Goal: Task Accomplishment & Management: Manage account settings

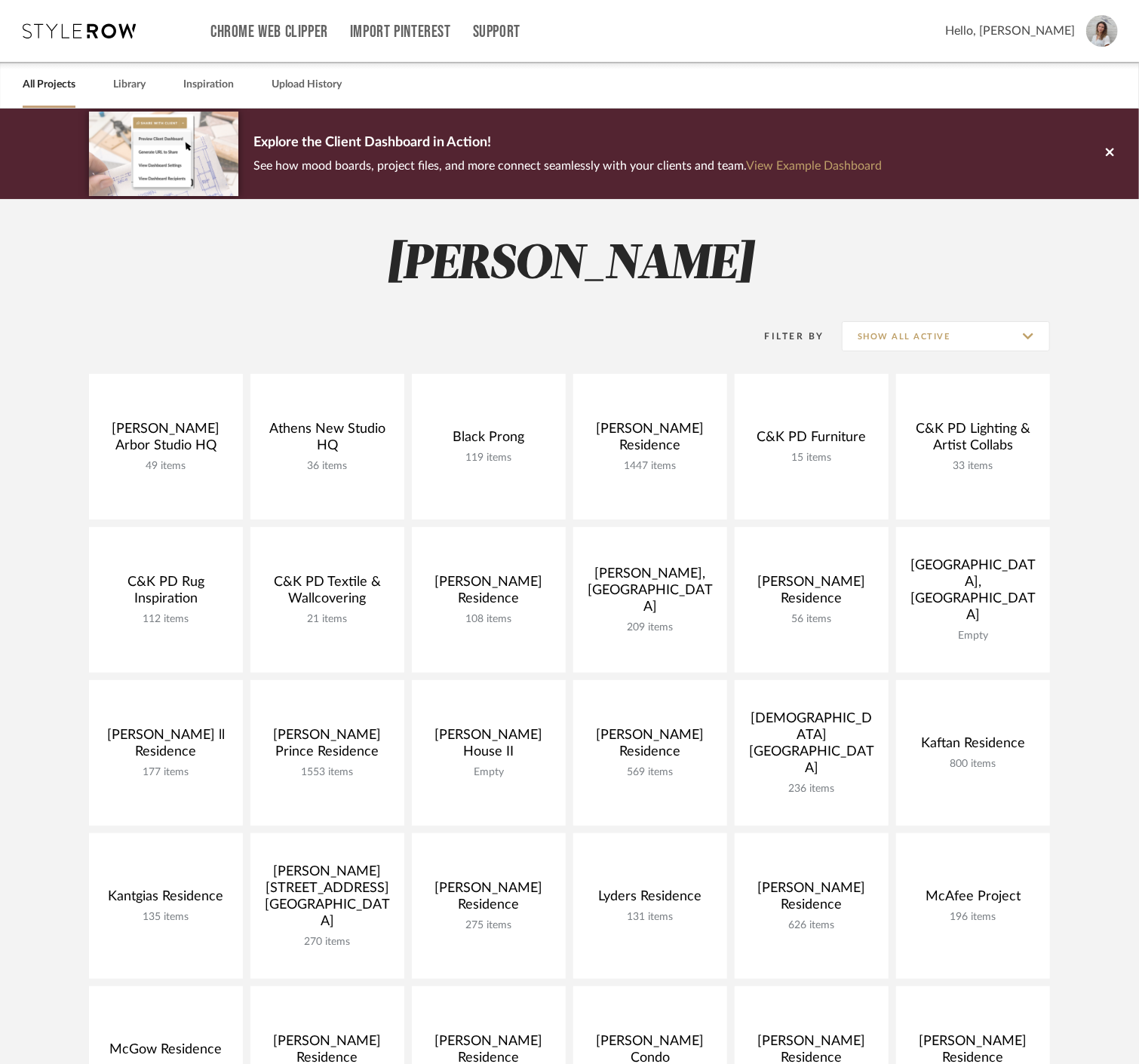
click at [1035, 20] on div "Hello, [PERSON_NAME]" at bounding box center [1030, 31] width 172 height 32
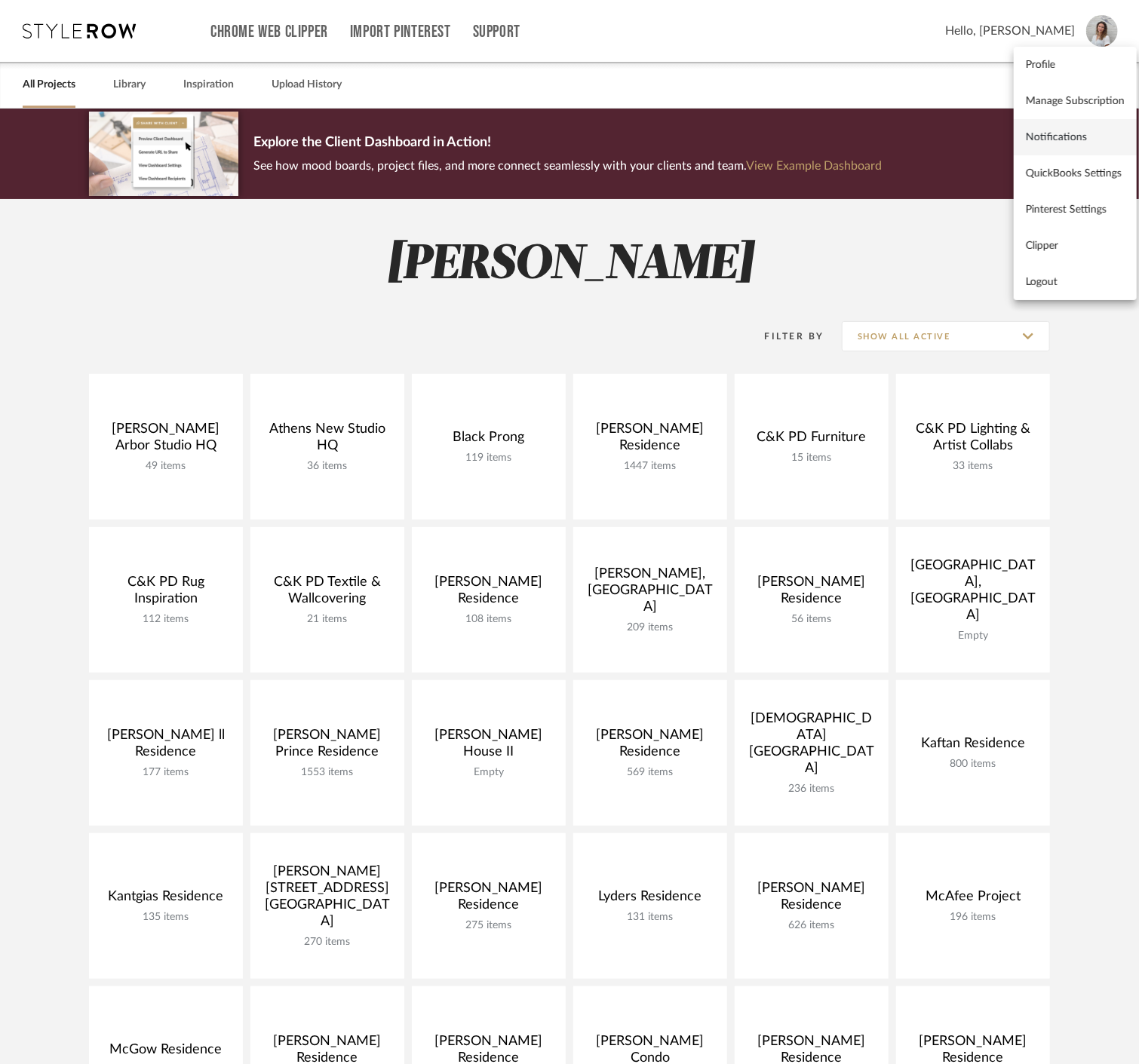
click at [1066, 126] on link "Notifications" at bounding box center [1074, 138] width 123 height 37
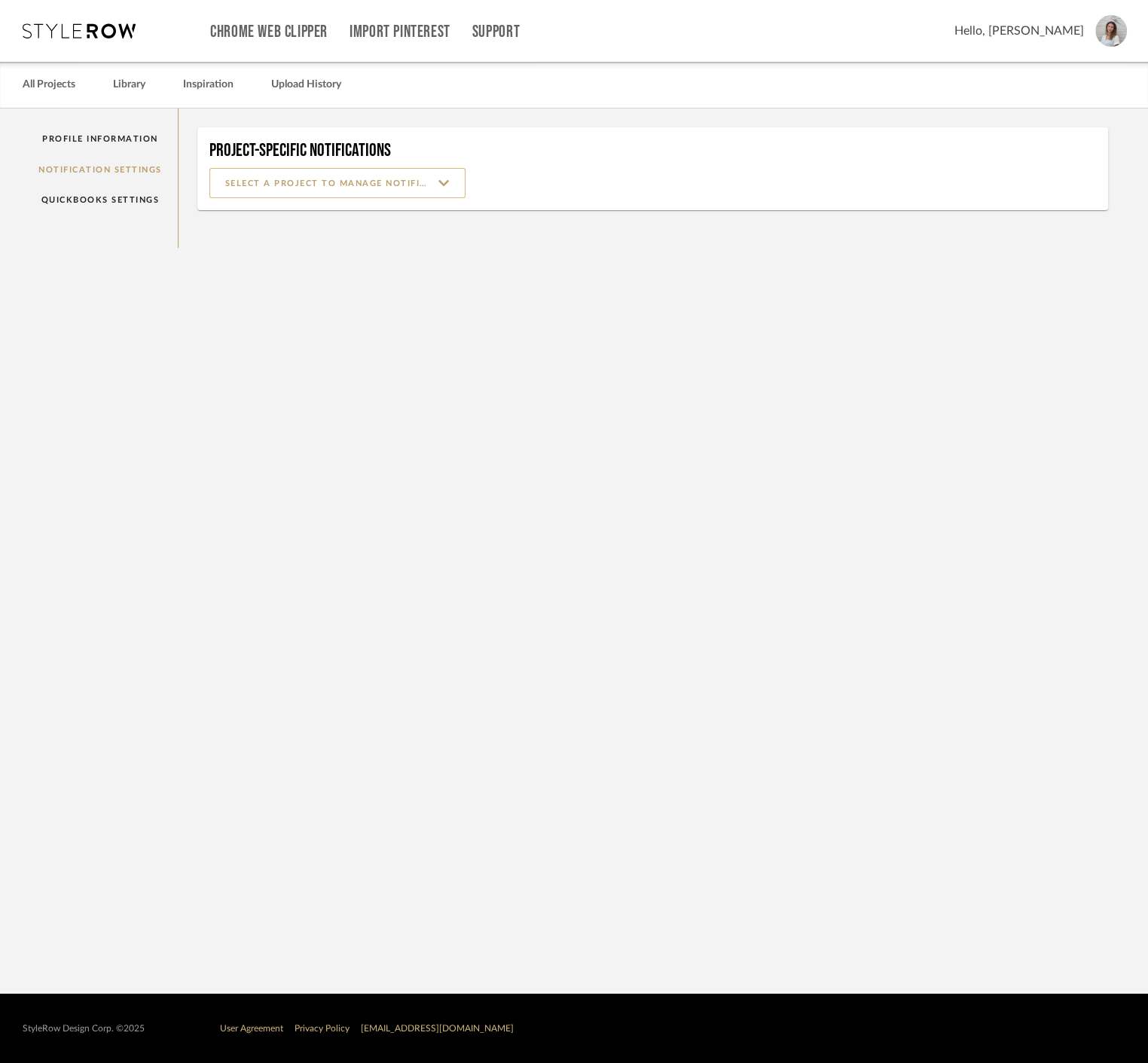
click at [372, 189] on input at bounding box center [337, 182] width 256 height 30
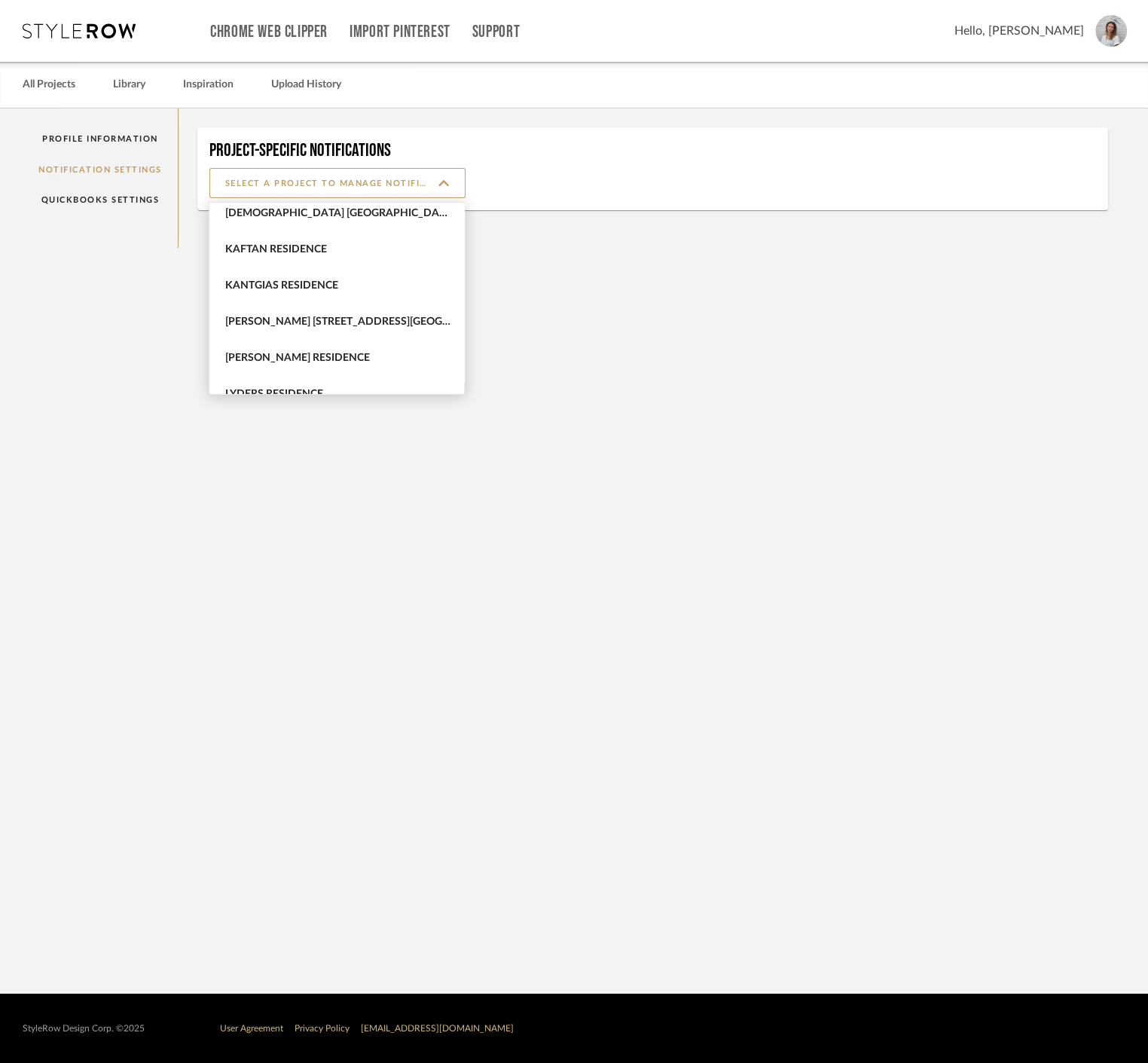
scroll to position [753, 0]
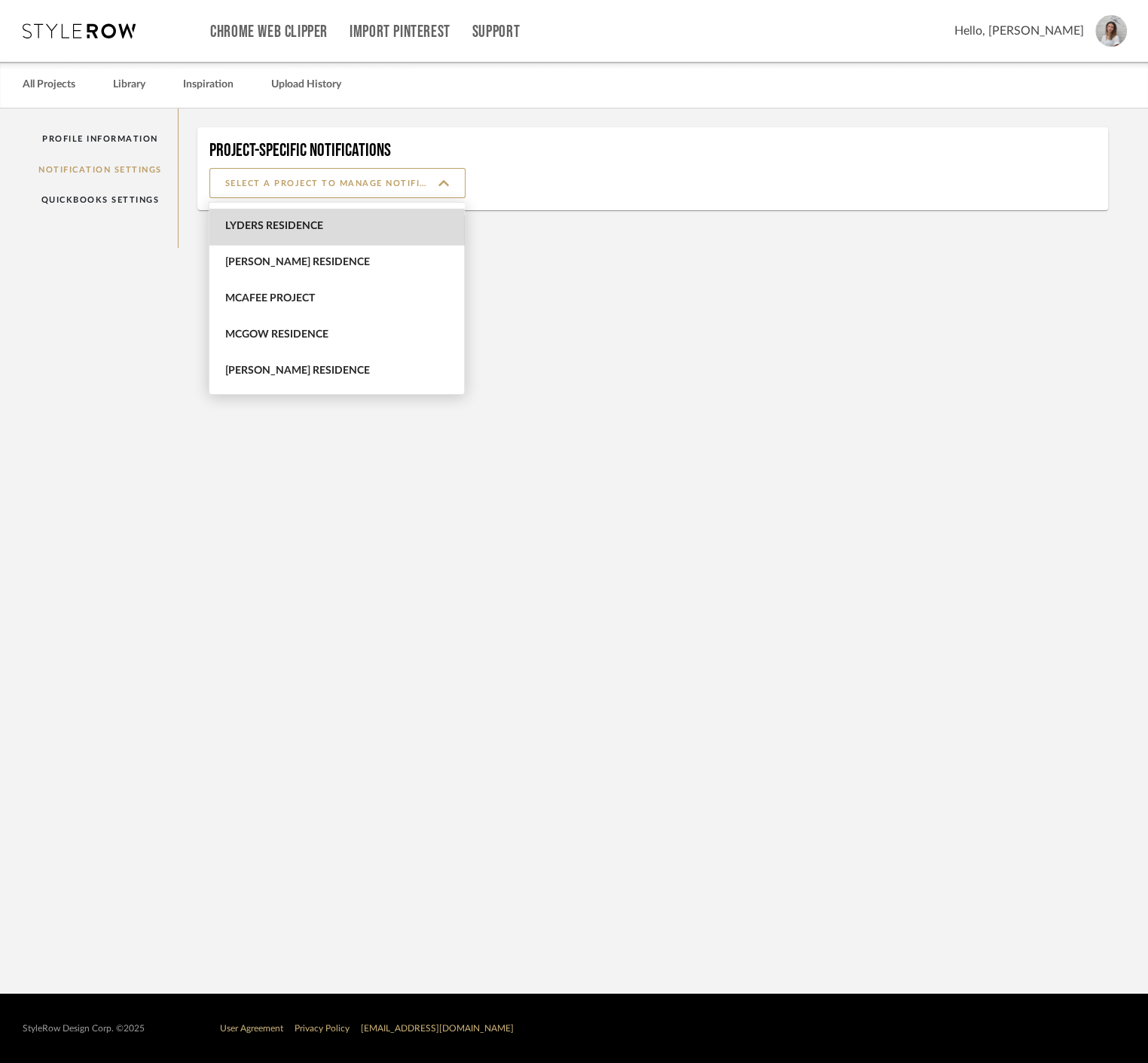
click at [357, 234] on span "Lyders Residence" at bounding box center [336, 227] width 254 height 36
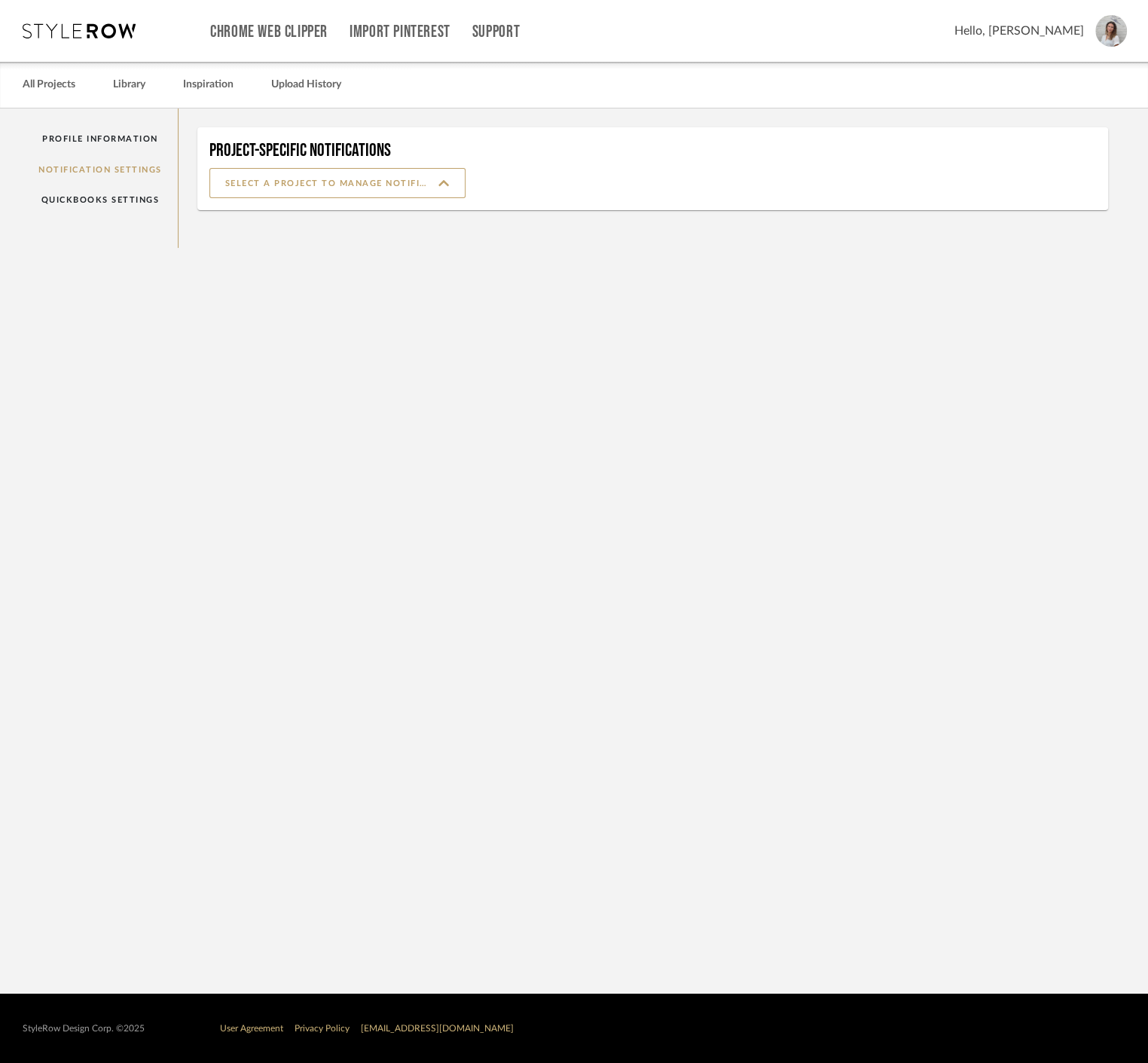
type input "Lyders Residence"
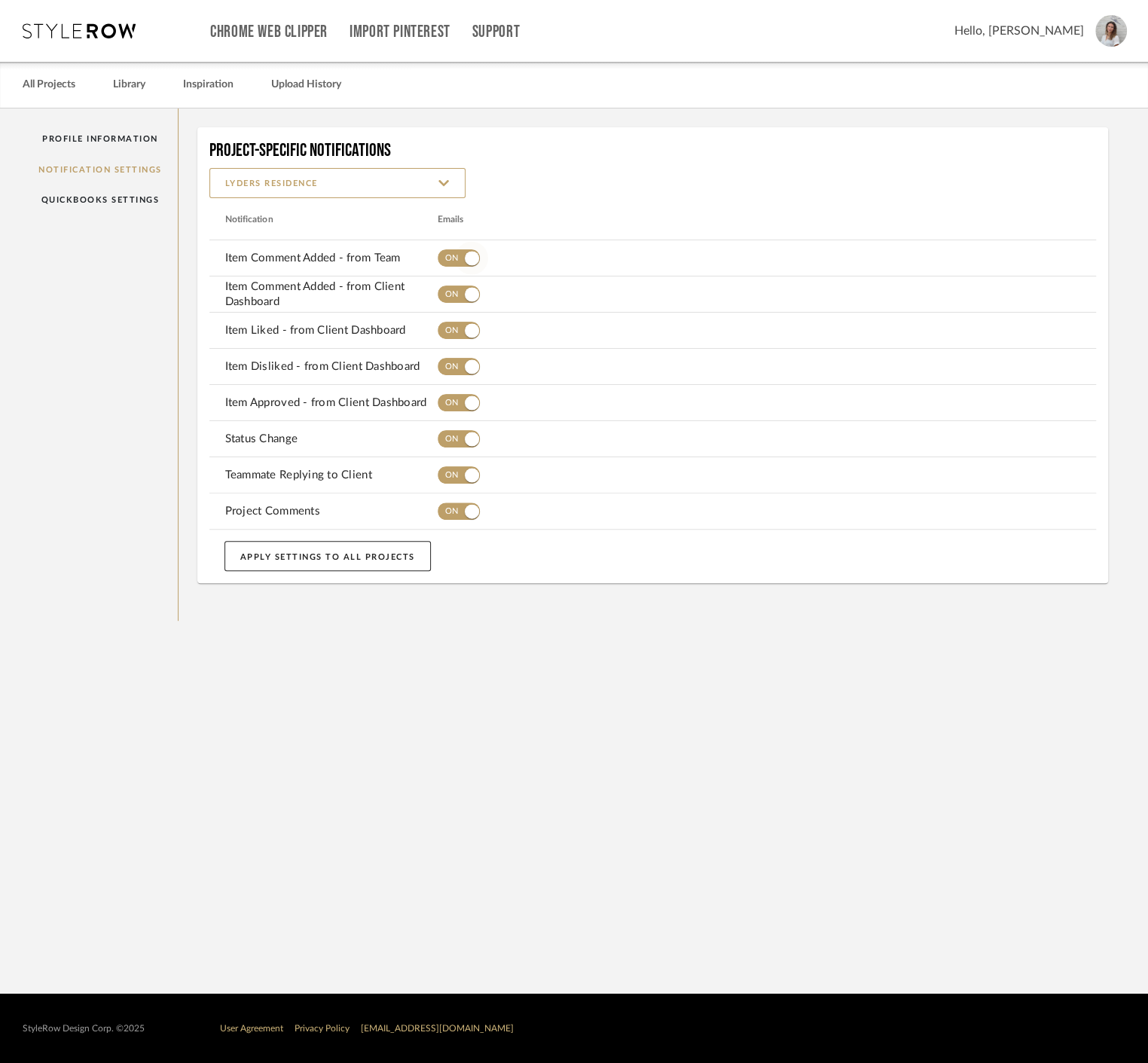
click at [445, 262] on span "button" at bounding box center [459, 257] width 42 height 17
click at [450, 287] on span "button" at bounding box center [459, 294] width 42 height 17
click at [438, 325] on button "button" at bounding box center [459, 330] width 42 height 30
click at [444, 371] on span "button" at bounding box center [459, 366] width 42 height 17
click at [444, 406] on span "button" at bounding box center [459, 402] width 42 height 17
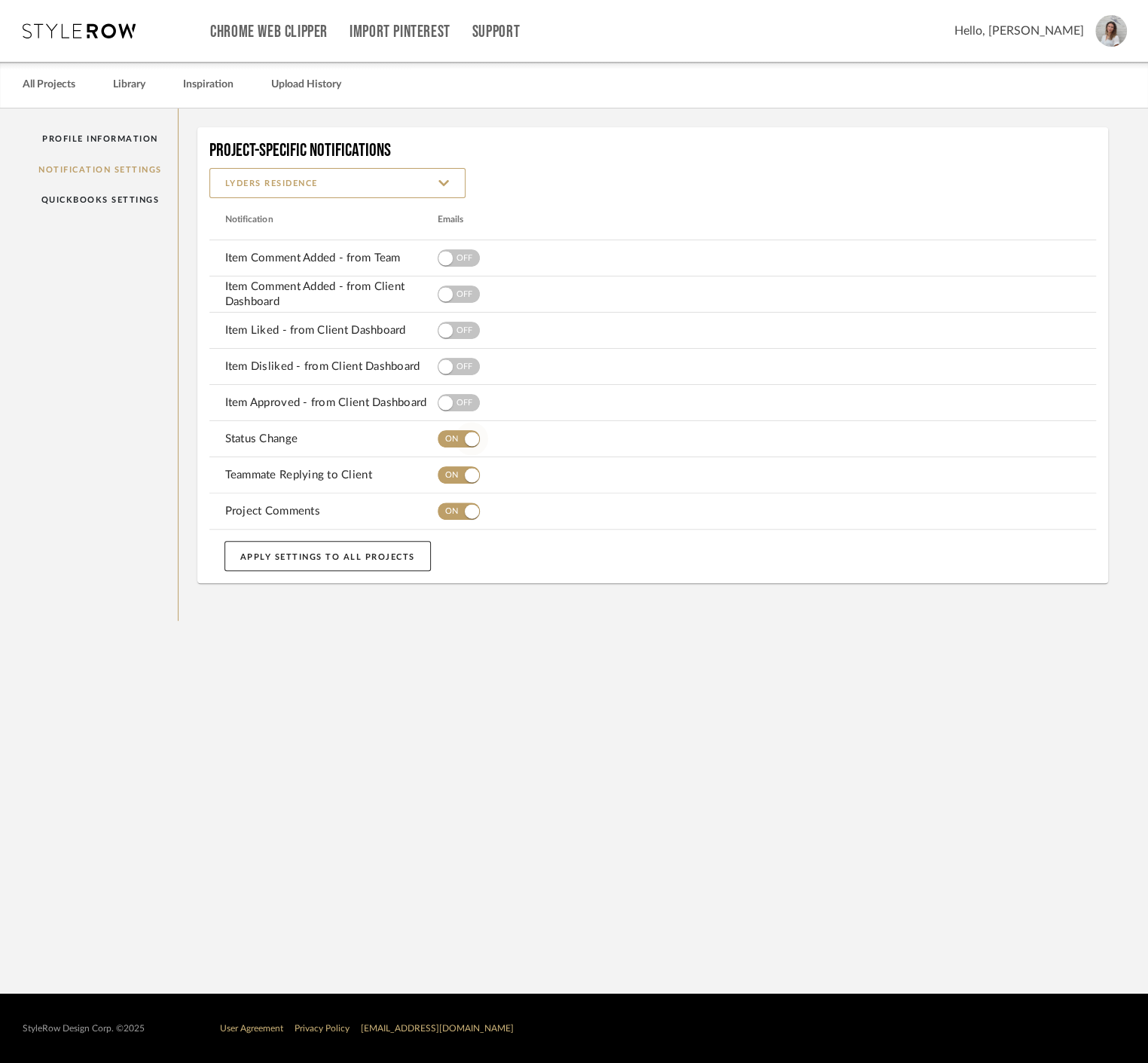
click at [440, 438] on span "button" at bounding box center [459, 439] width 42 height 17
click at [439, 469] on button "button" at bounding box center [459, 475] width 42 height 30
click at [446, 496] on button "button" at bounding box center [459, 511] width 42 height 30
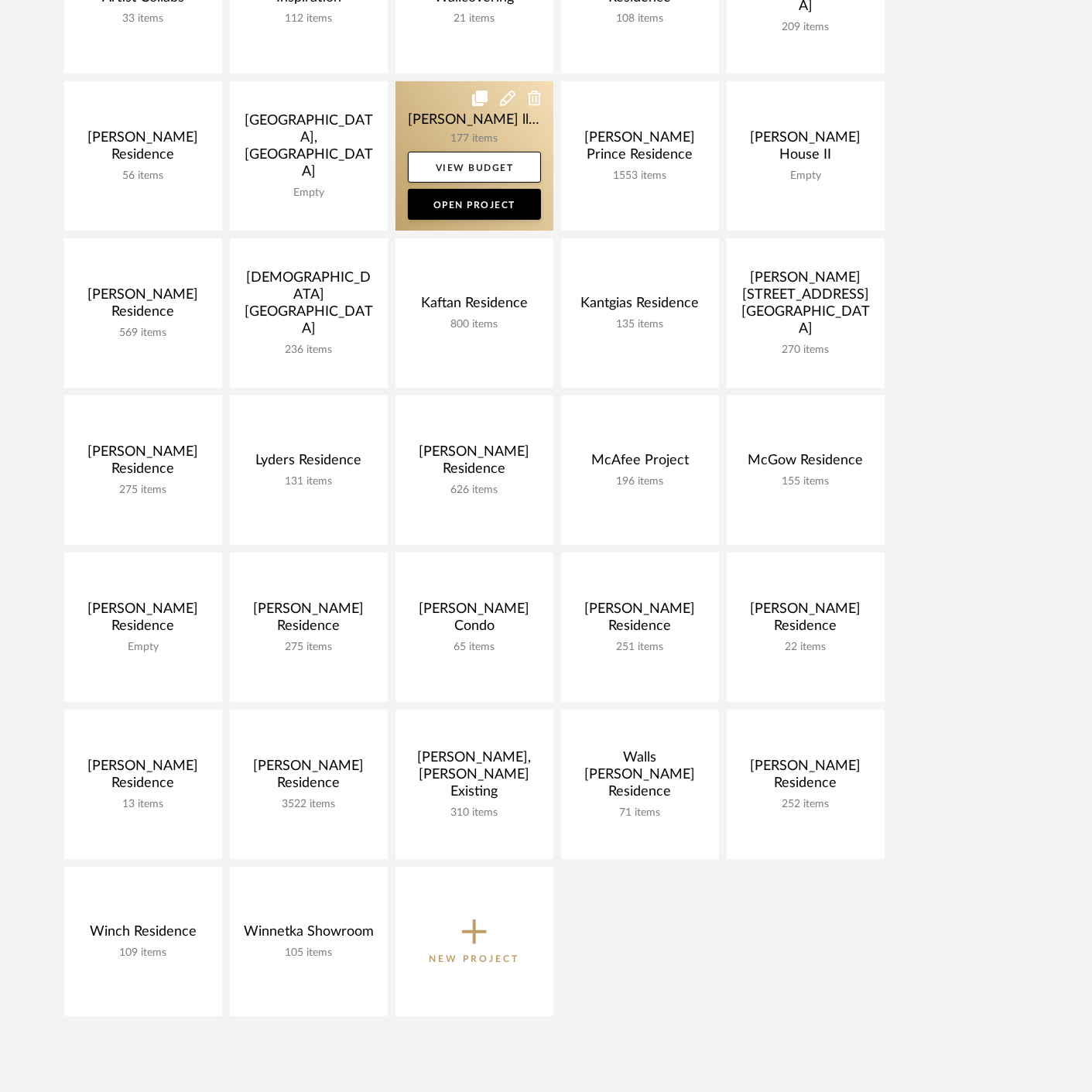
scroll to position [687, 0]
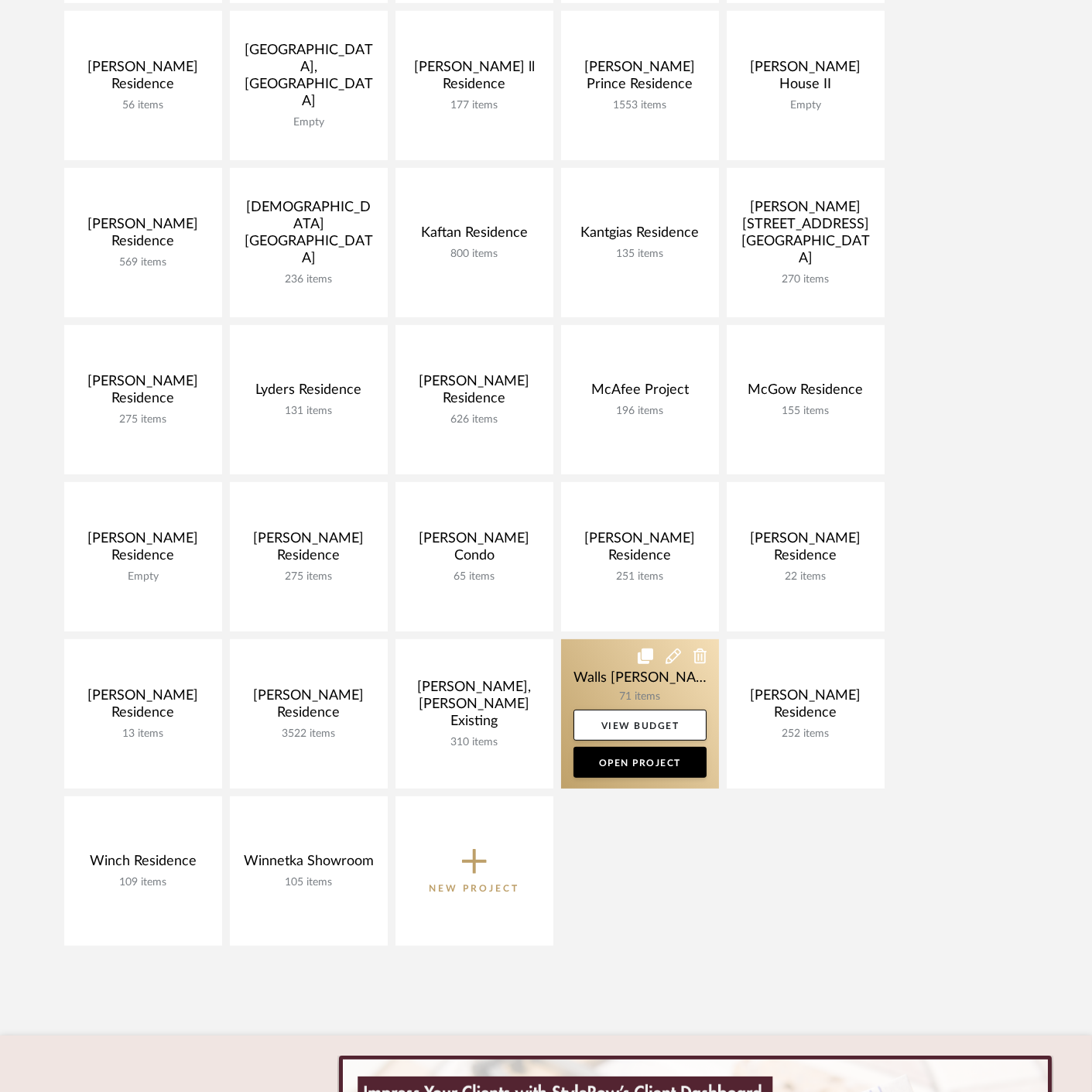
click at [604, 682] on link at bounding box center [640, 713] width 158 height 149
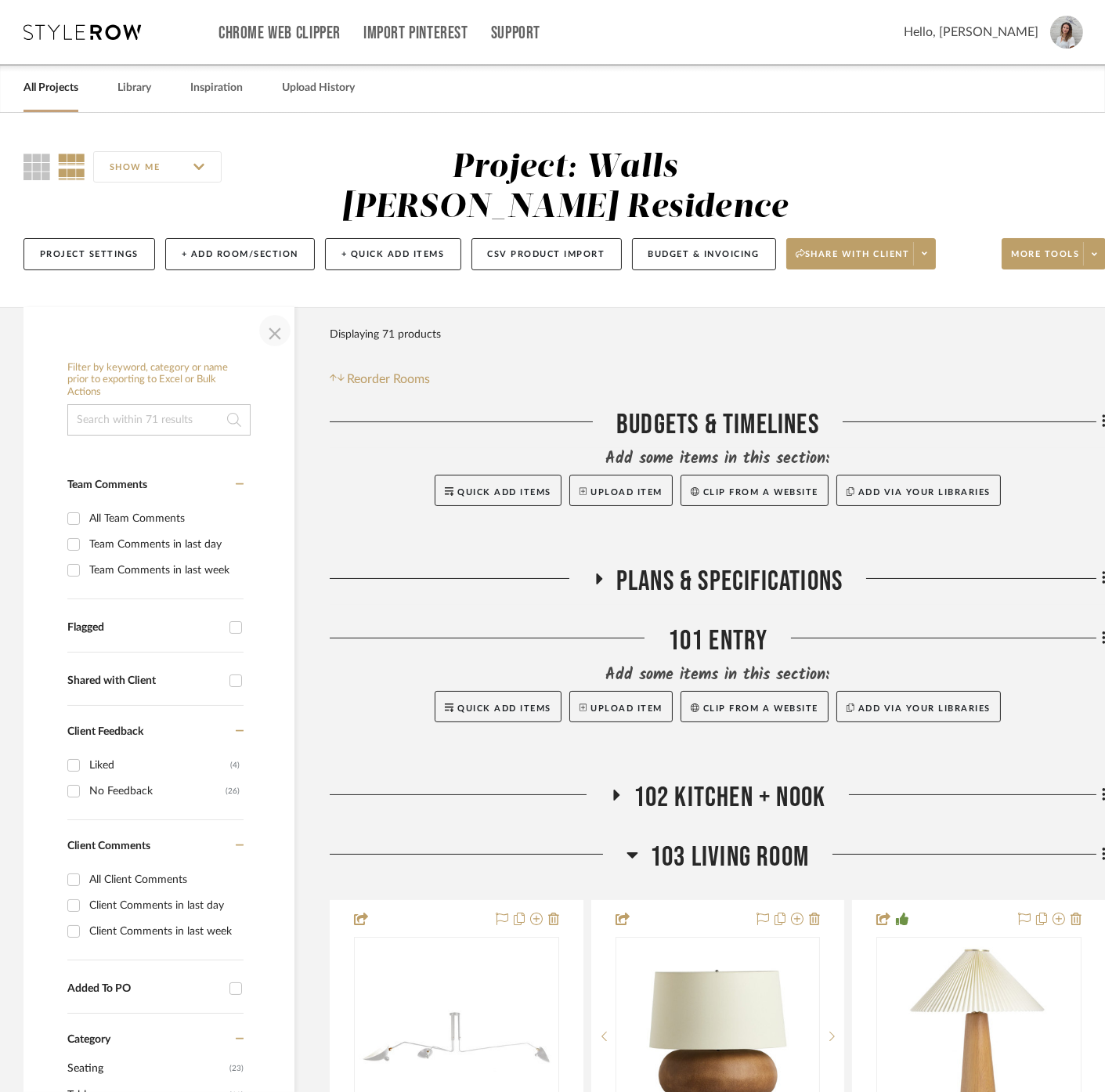
click at [280, 338] on span "button" at bounding box center [275, 331] width 38 height 38
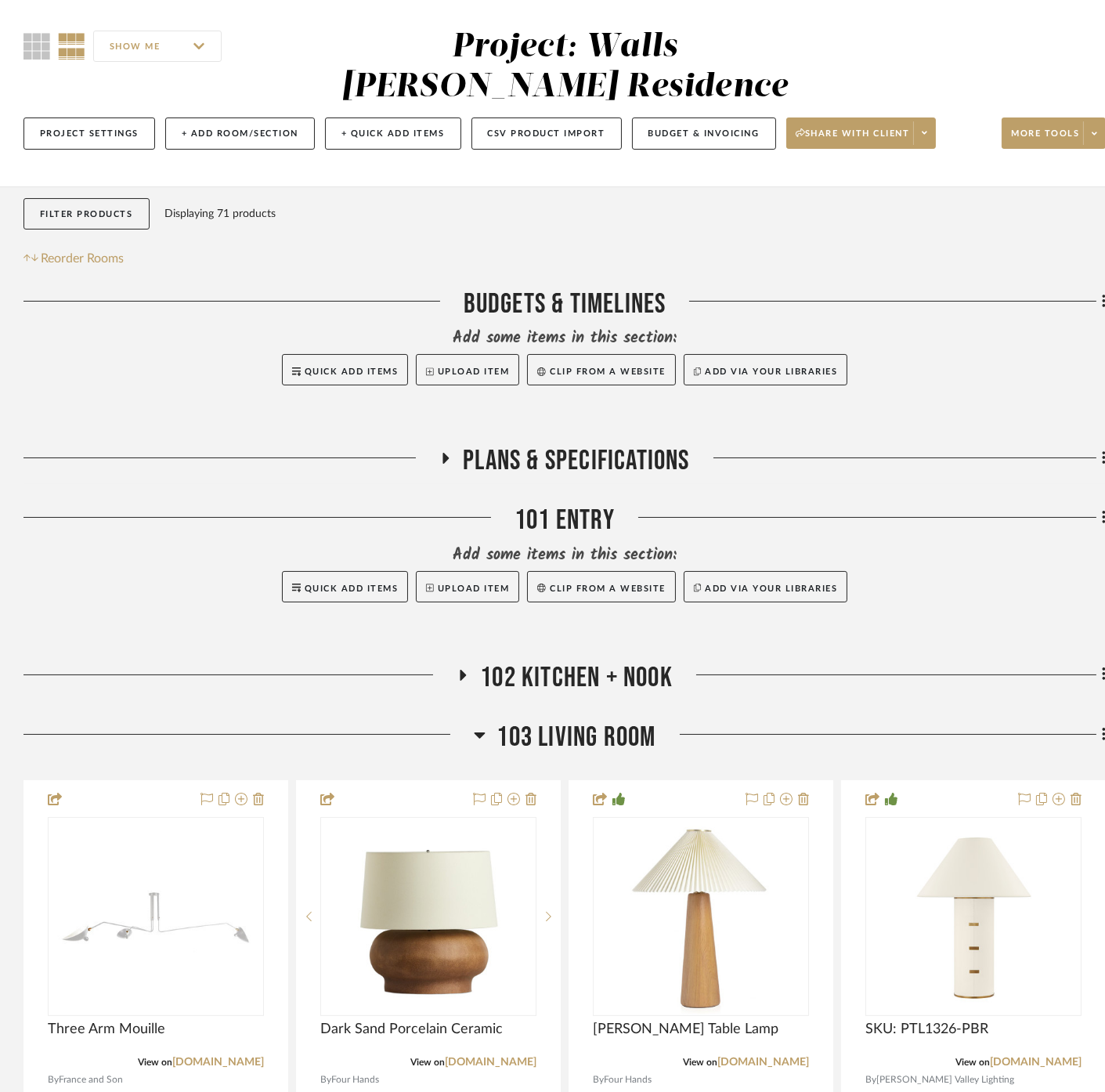
scroll to position [348, 0]
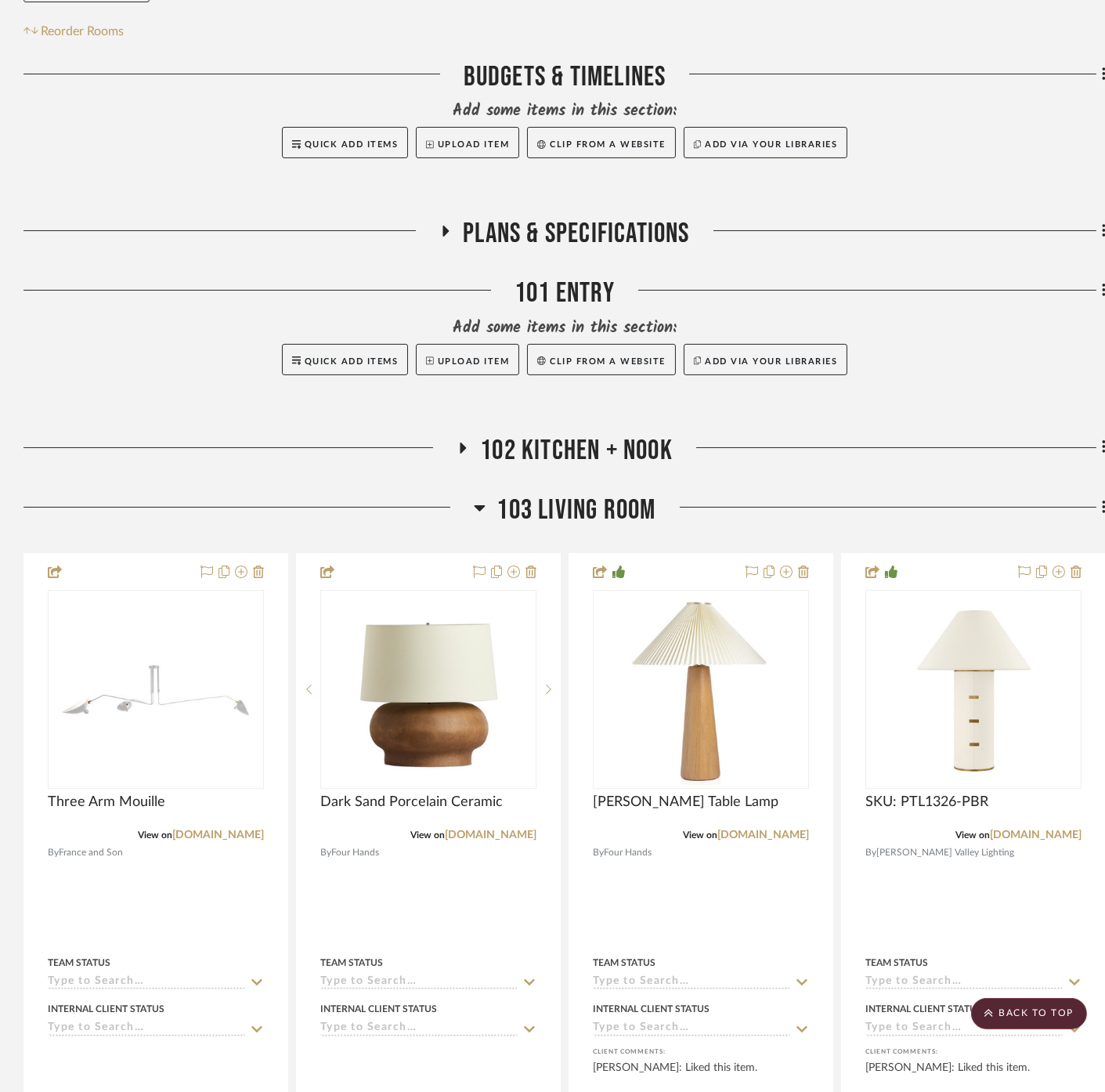
click at [551, 458] on span "102 Kitchen + Nook" at bounding box center [575, 451] width 192 height 34
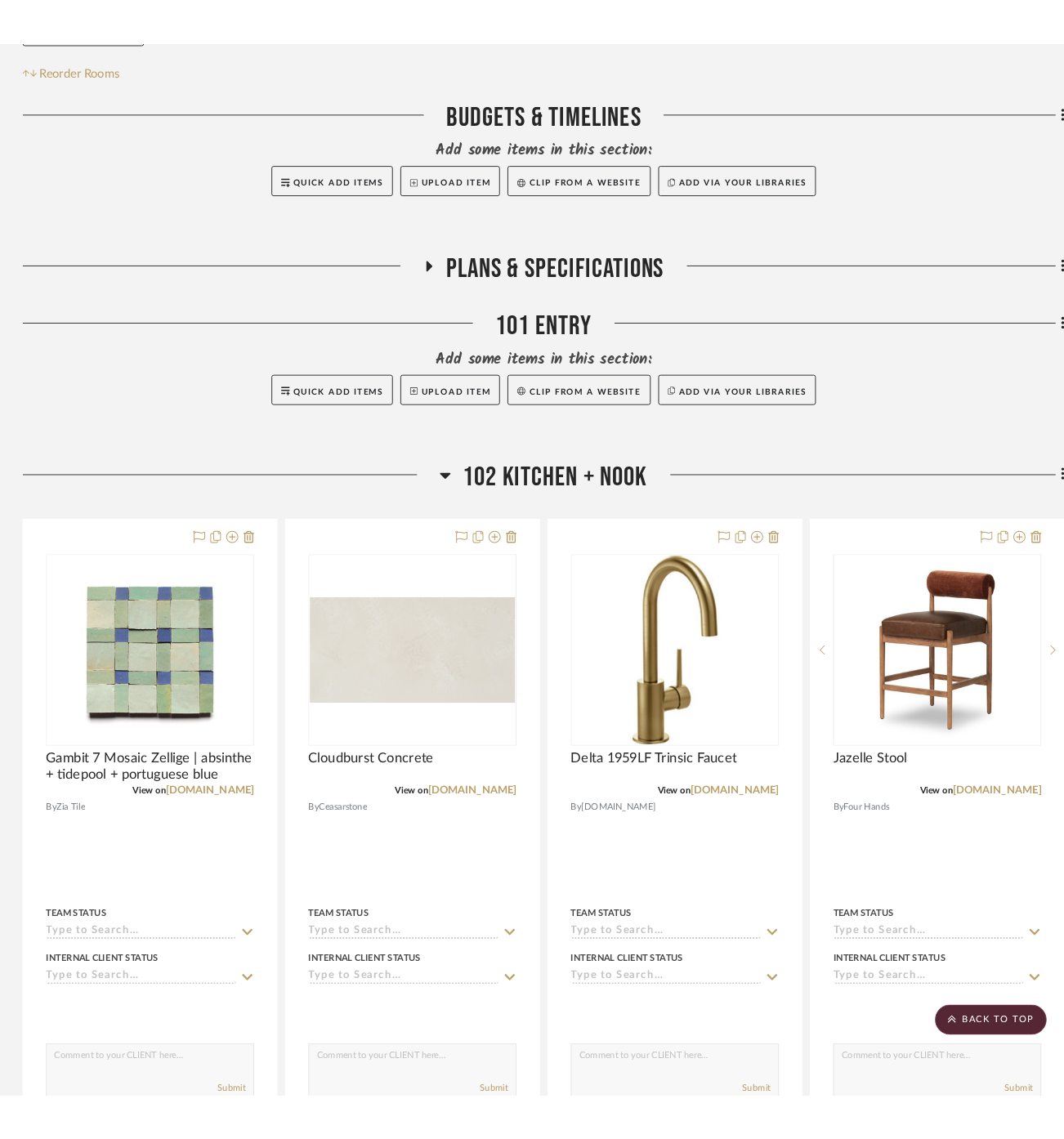
scroll to position [635, 0]
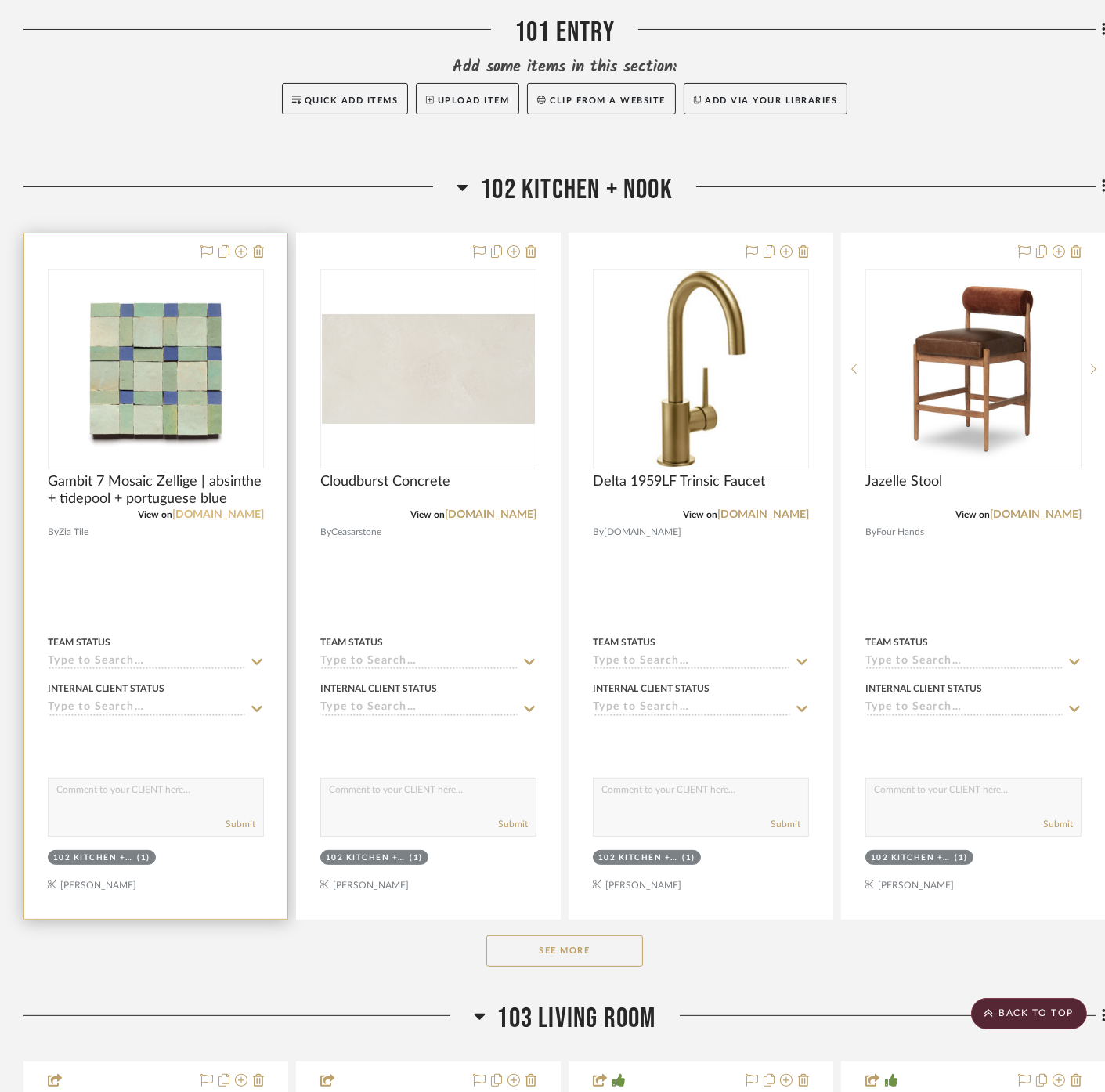
click at [239, 509] on link "ziatile.com" at bounding box center [218, 515] width 92 height 11
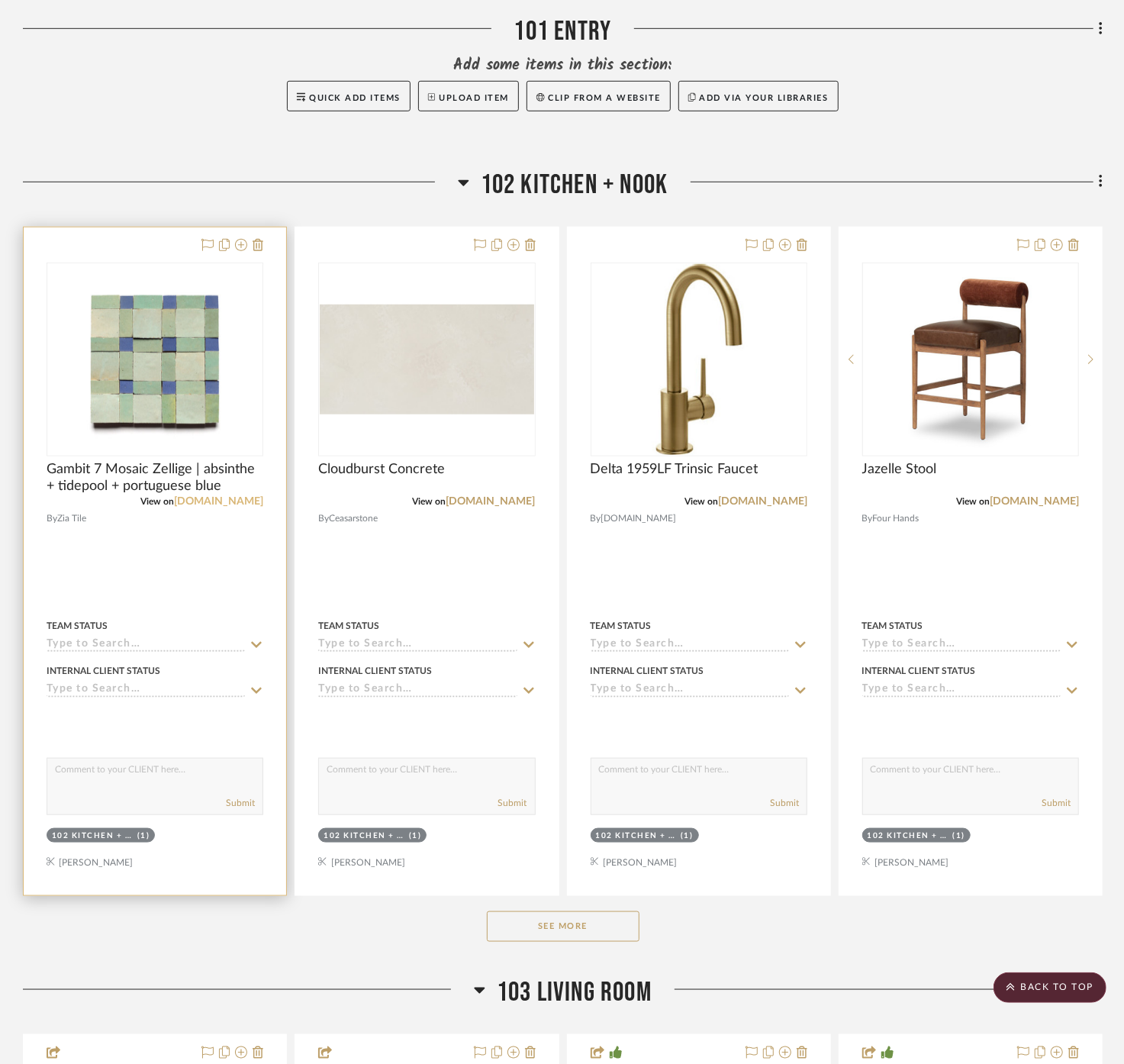
click at [233, 496] on link "ziatile.com" at bounding box center [218, 502] width 90 height 11
